Goal: Find contact information: Find contact information

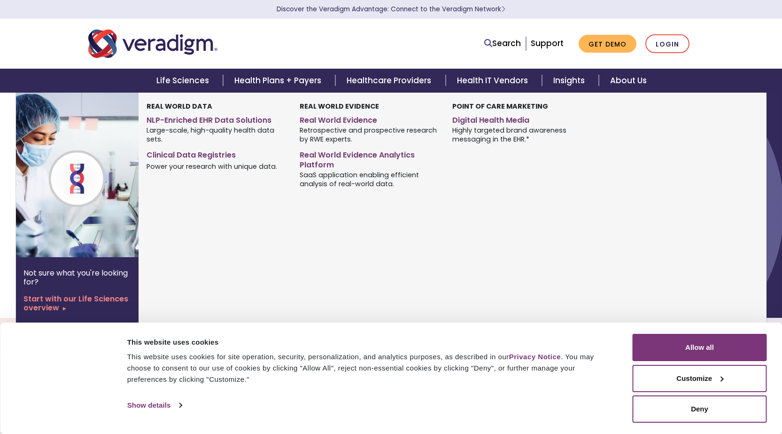
drag, startPoint x: 181, startPoint y: 202, endPoint x: 180, endPoint y: 210, distance: 8.6
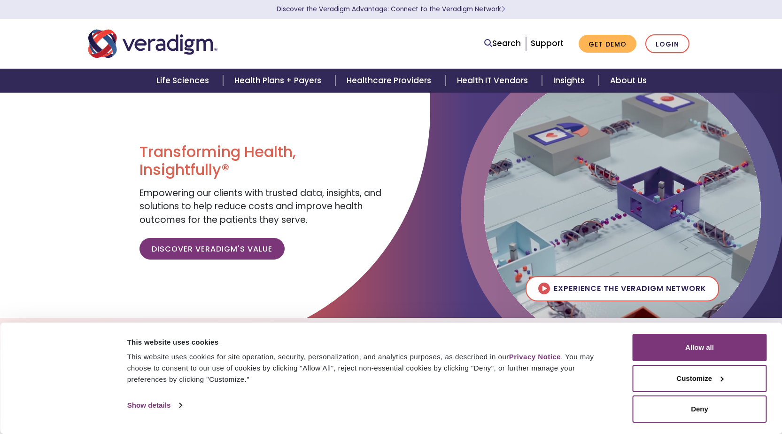
drag, startPoint x: 180, startPoint y: 210, endPoint x: 57, endPoint y: 39, distance: 210.3
click at [204, 53] on img "Veradigm logo" at bounding box center [152, 43] width 129 height 31
click at [225, 234] on div "Transforming Health, Insightfully® Empowering our clients with trusted data, in…" at bounding box center [262, 205] width 244 height 124
click at [205, 244] on link "Discover Veradigm's Value" at bounding box center [212, 249] width 145 height 22
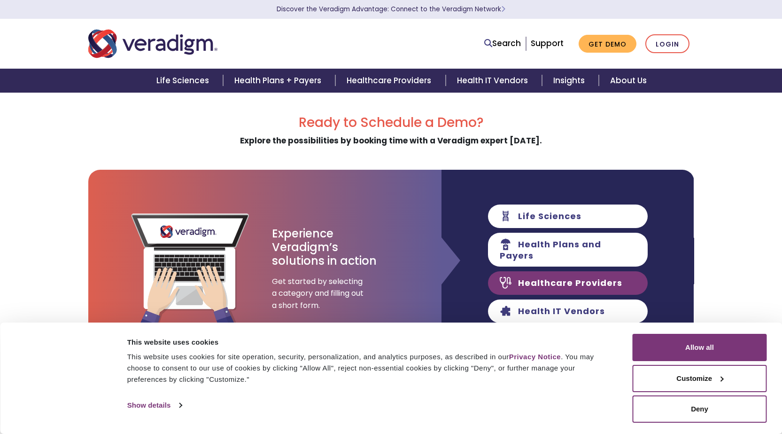
click at [551, 282] on link "Healthcare Providers" at bounding box center [568, 282] width 160 height 23
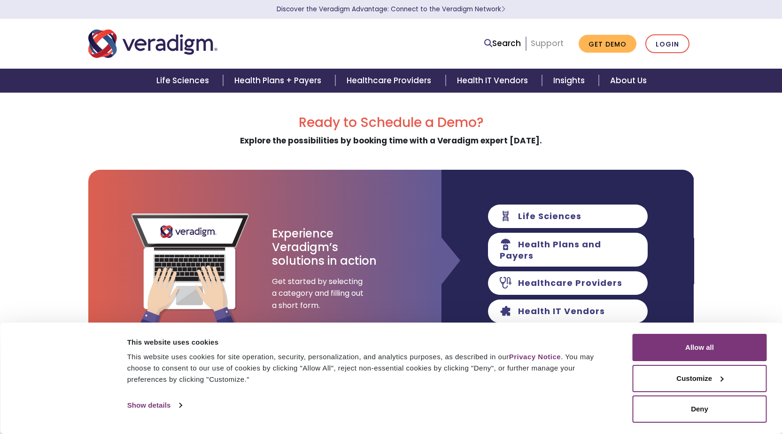
click at [540, 47] on link "Support" at bounding box center [547, 43] width 33 height 11
